Goal: Find contact information: Find contact information

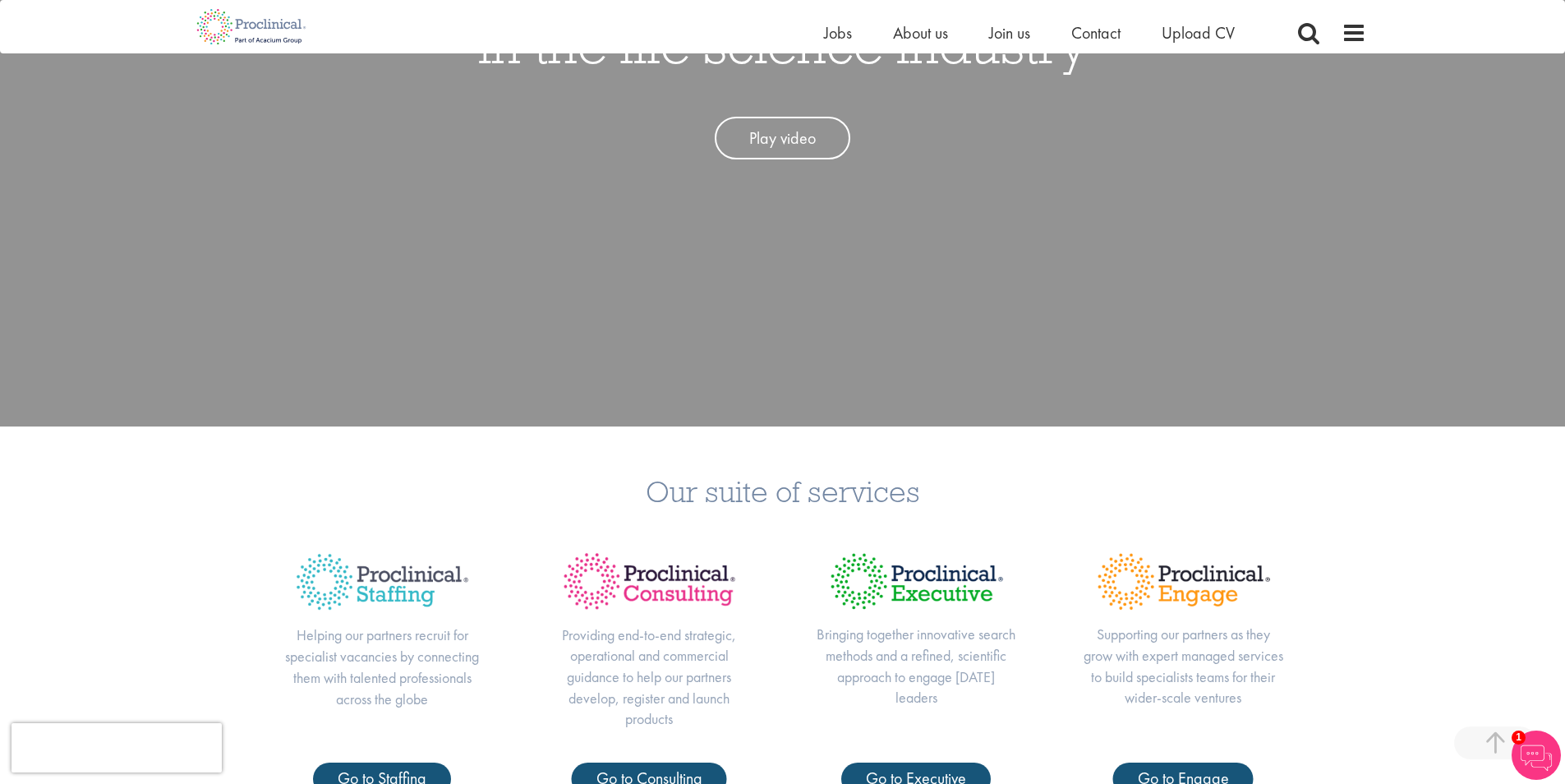
scroll to position [657, 0]
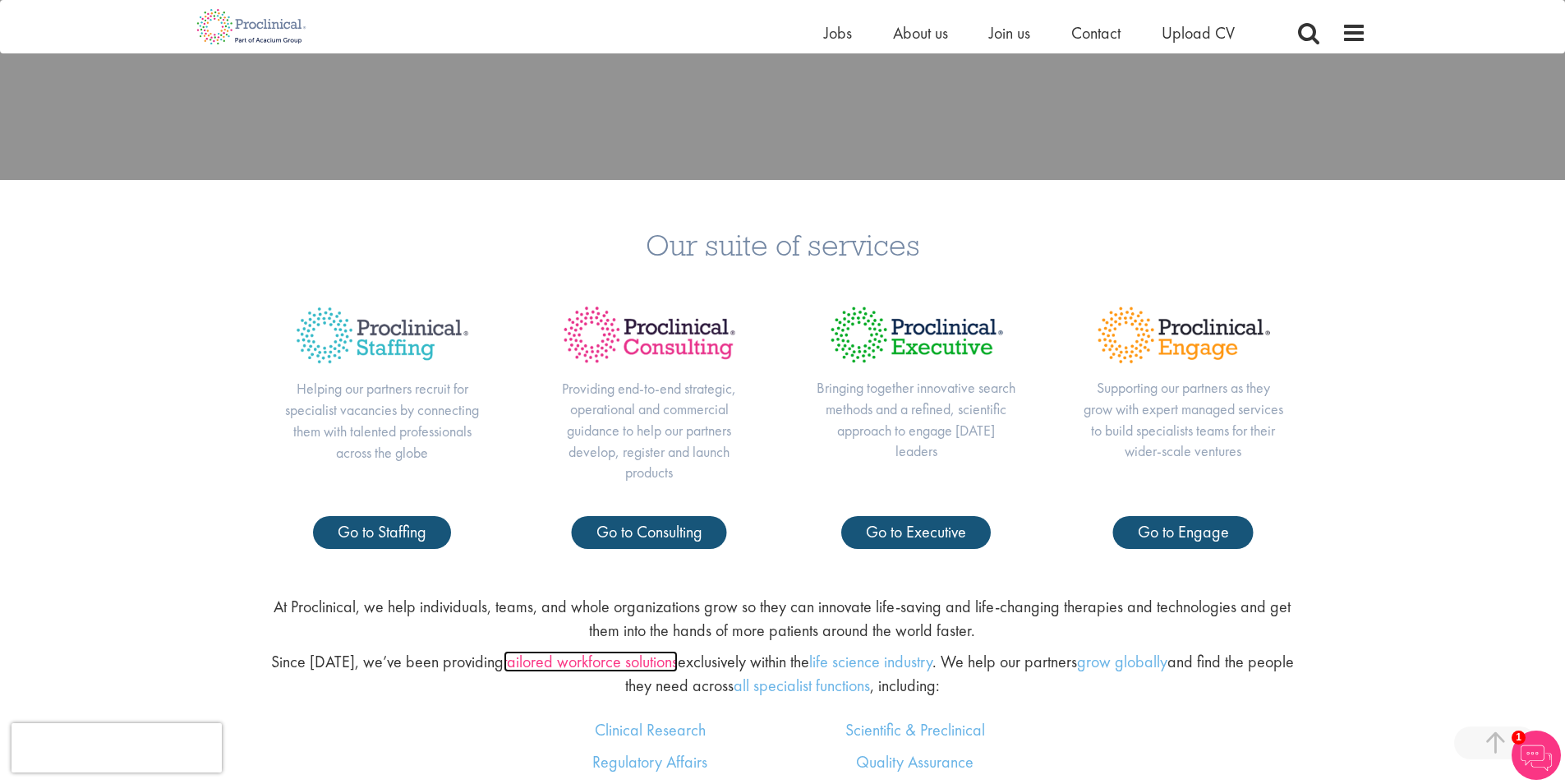
click at [551, 665] on link "tailored workforce solutions" at bounding box center [591, 661] width 174 height 22
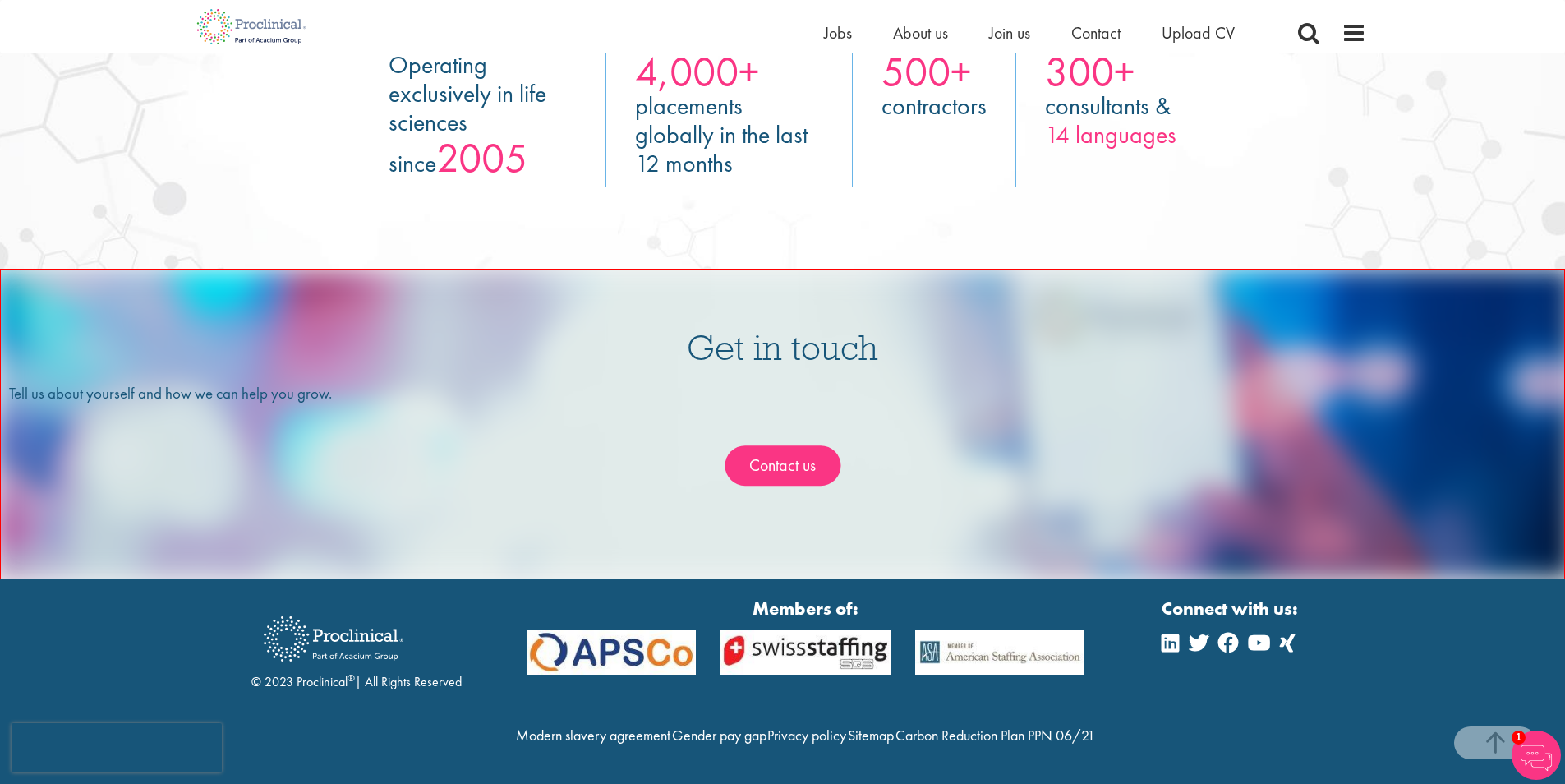
scroll to position [3058, 0]
click at [776, 446] on link "Contact us" at bounding box center [782, 465] width 116 height 40
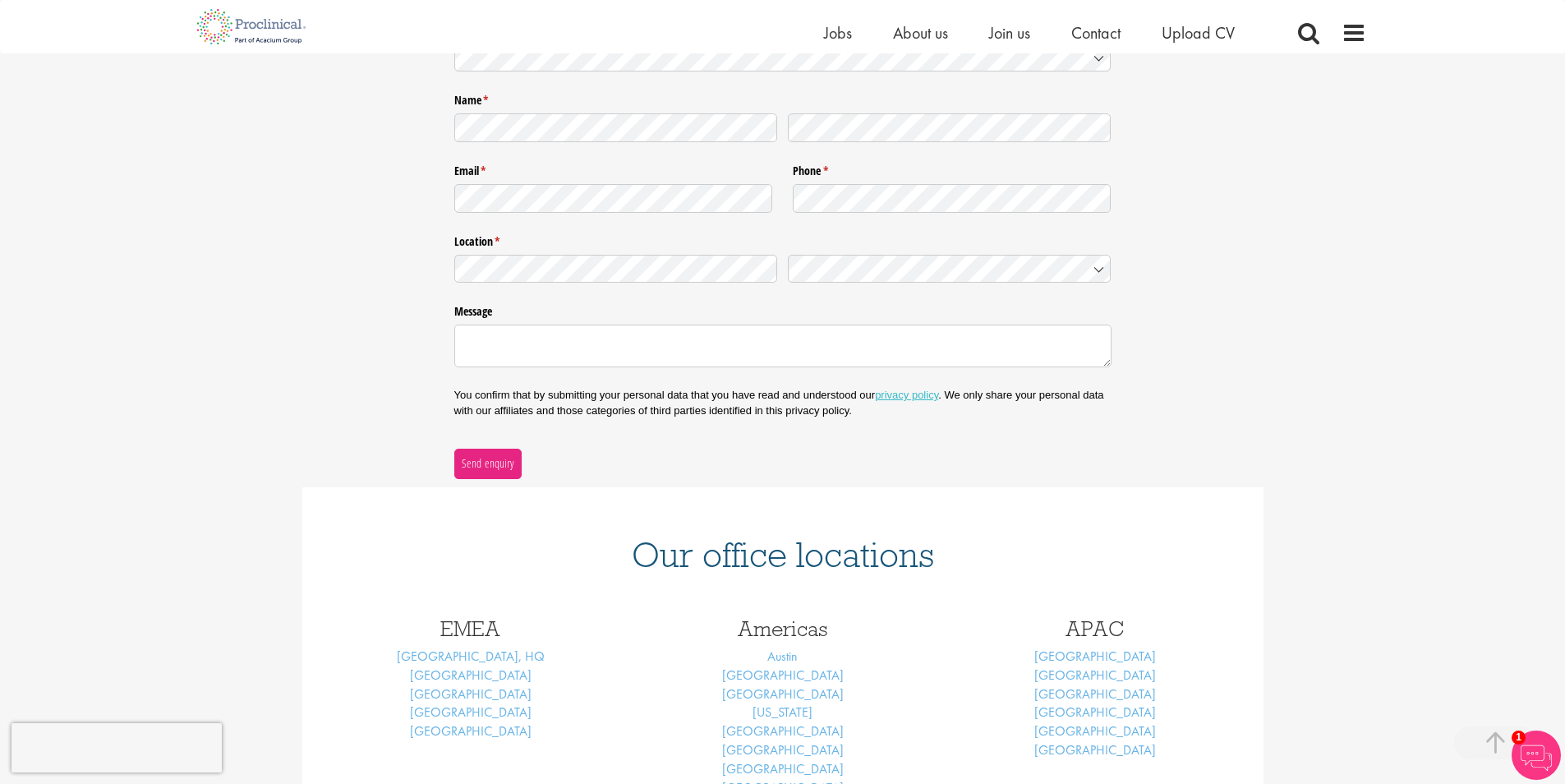
scroll to position [328, 0]
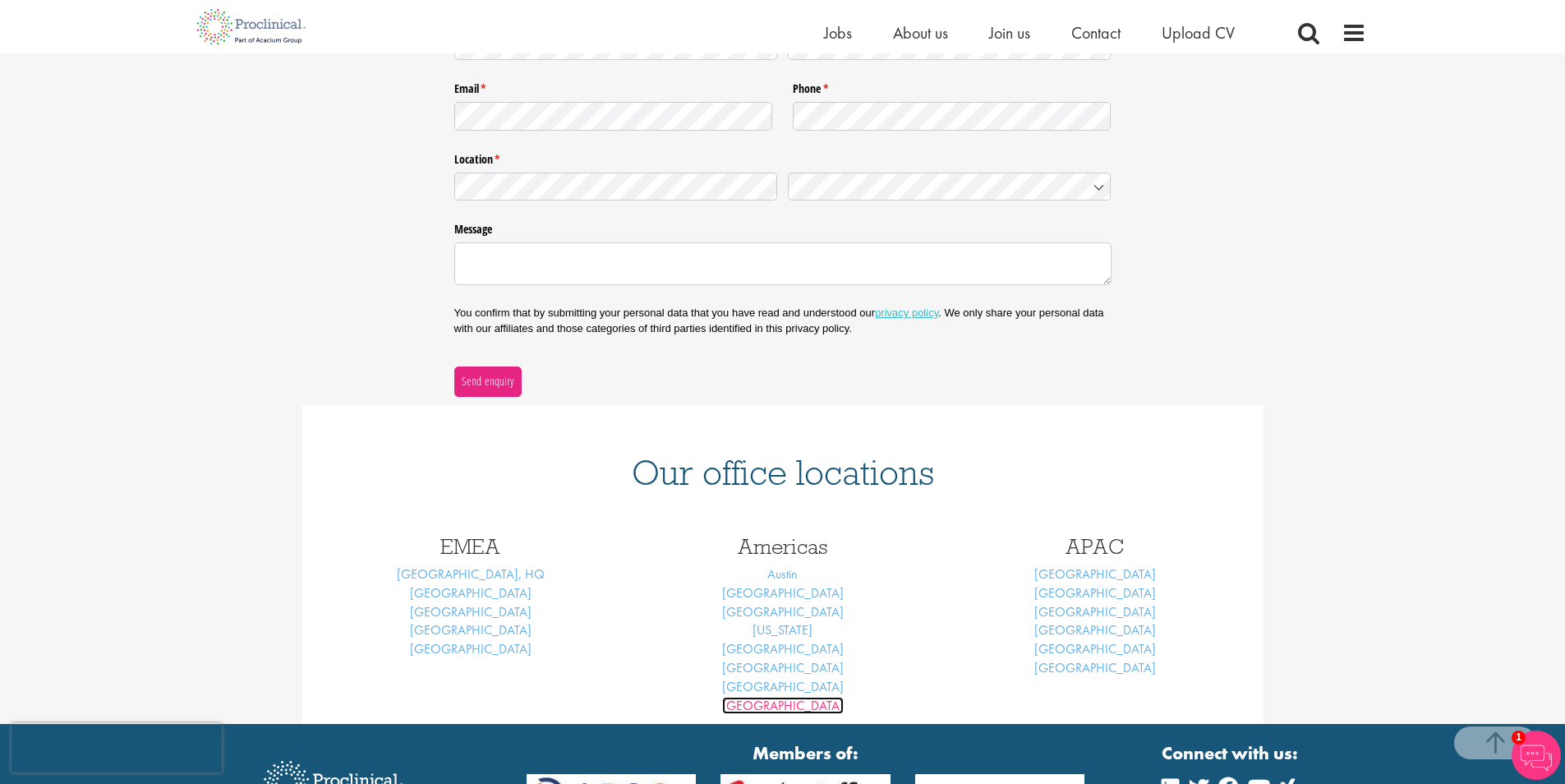
click at [767, 706] on link "[GEOGRAPHIC_DATA]" at bounding box center [782, 705] width 121 height 17
